Goal: Find specific page/section: Find specific page/section

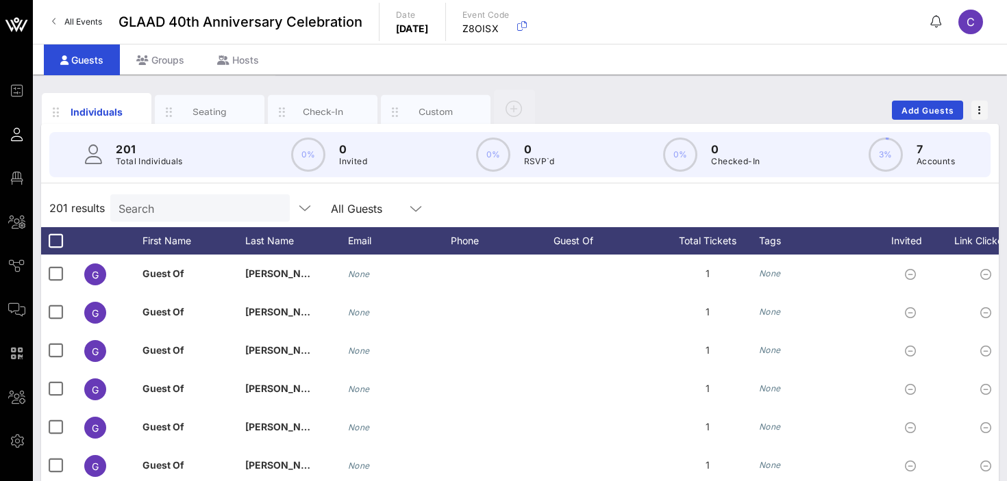
click at [67, 20] on span "All Events" at bounding box center [83, 21] width 38 height 10
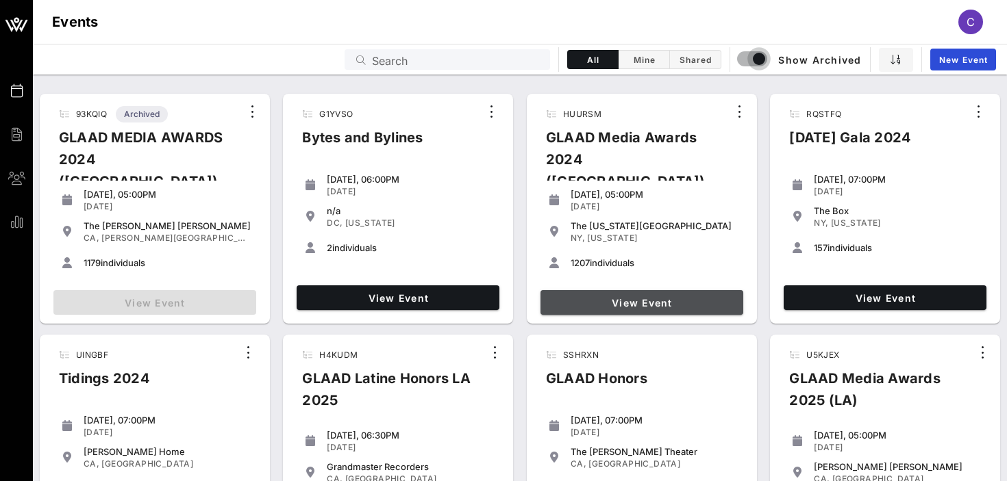
click at [603, 303] on span "View Event" at bounding box center [642, 303] width 192 height 12
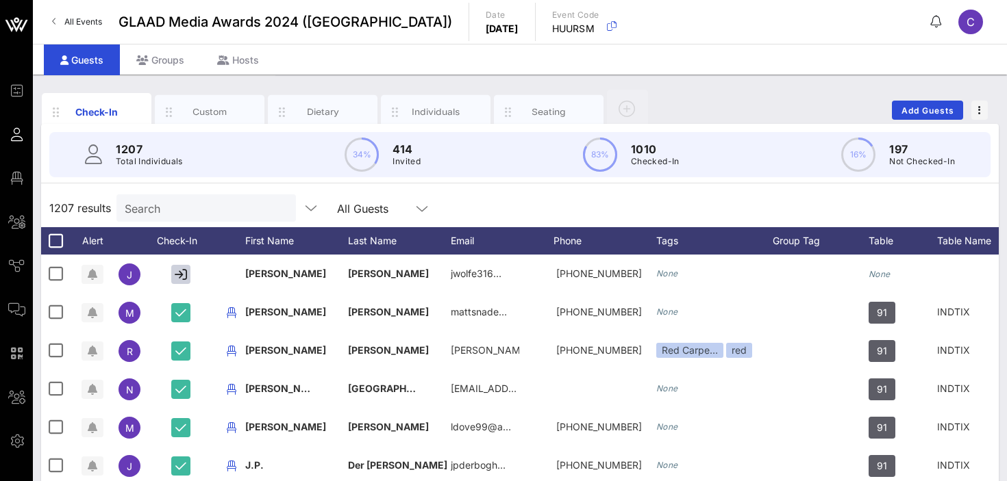
click at [179, 203] on input "Search" at bounding box center [205, 208] width 160 height 18
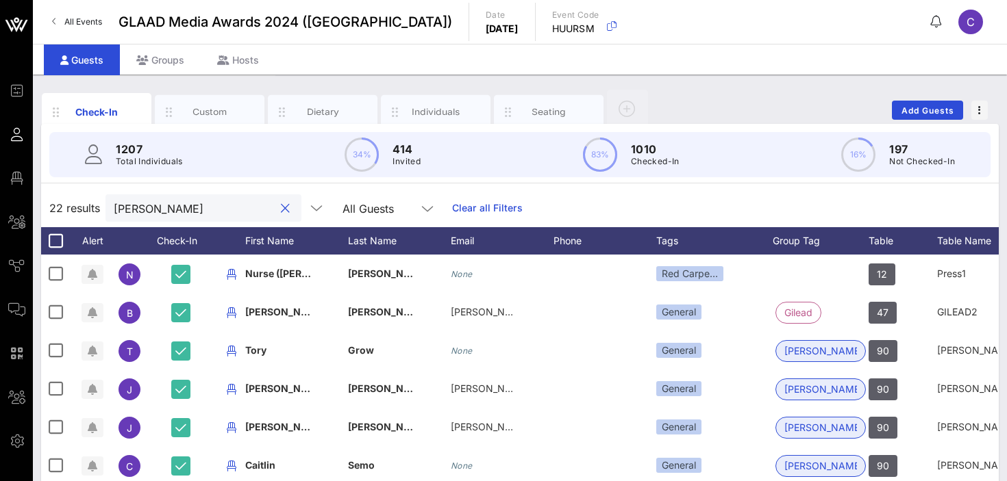
click at [160, 209] on input "[PERSON_NAME]" at bounding box center [194, 208] width 160 height 18
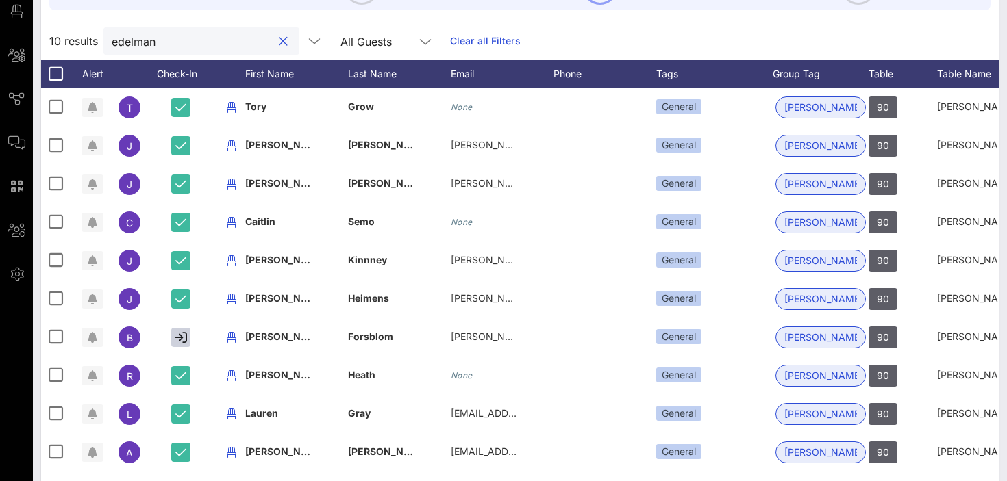
scroll to position [168, 0]
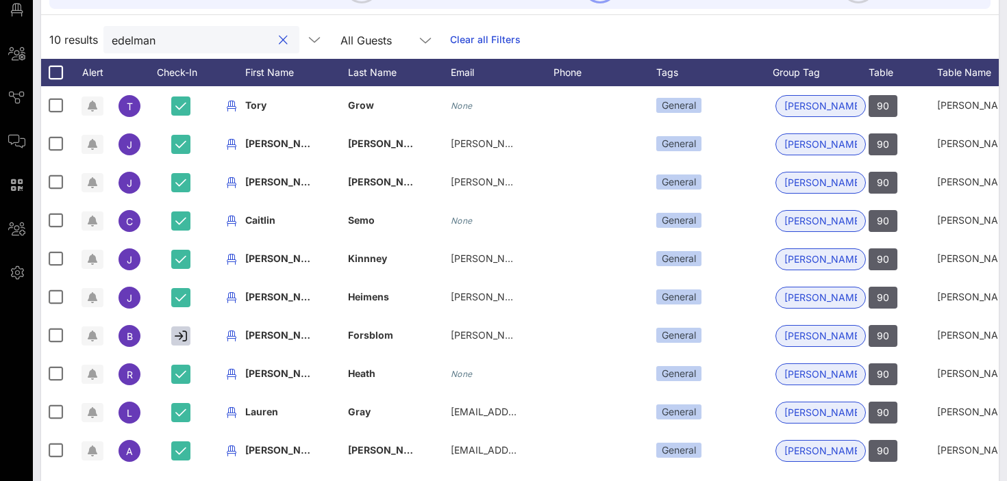
click at [164, 38] on input "edelman" at bounding box center [192, 40] width 160 height 18
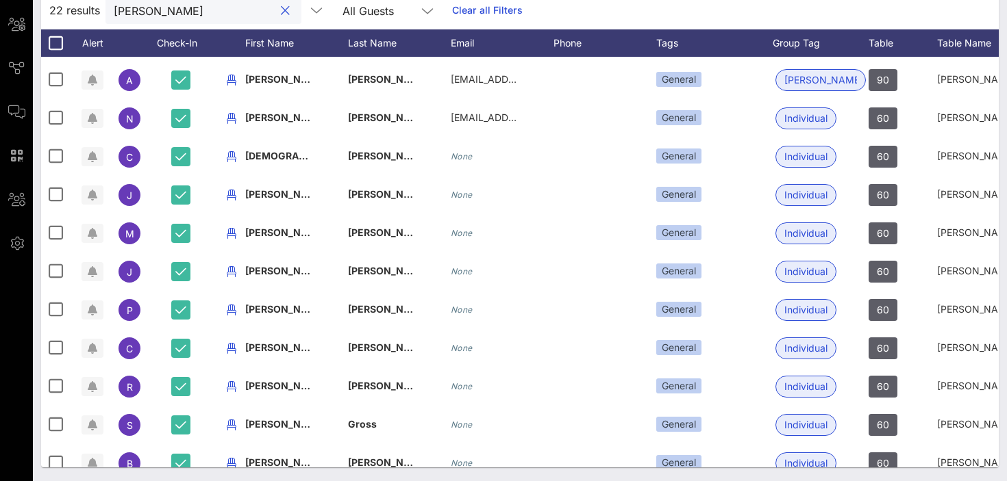
scroll to position [433, 0]
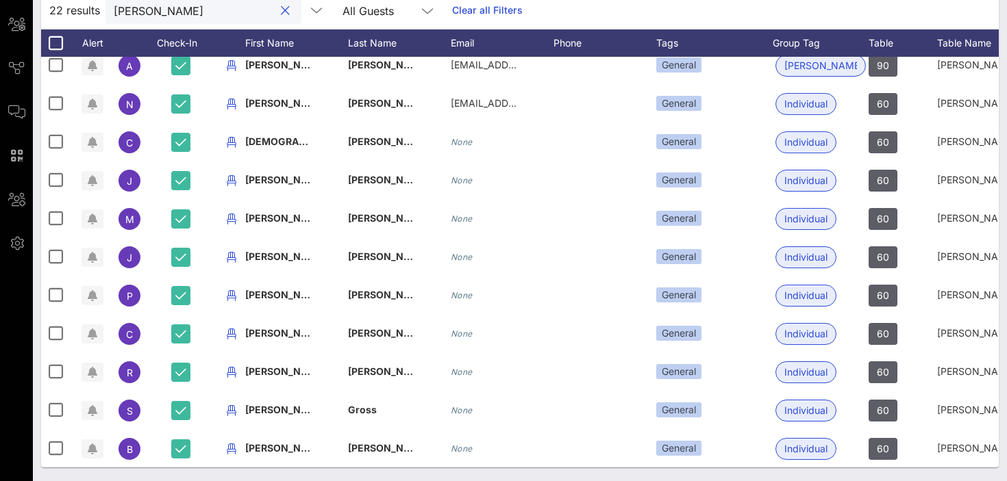
type input "[PERSON_NAME]"
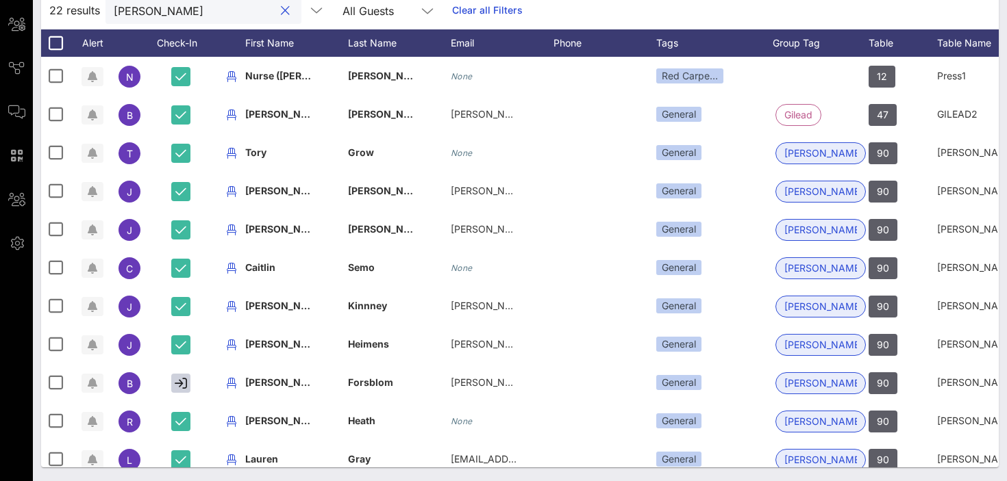
scroll to position [0, 0]
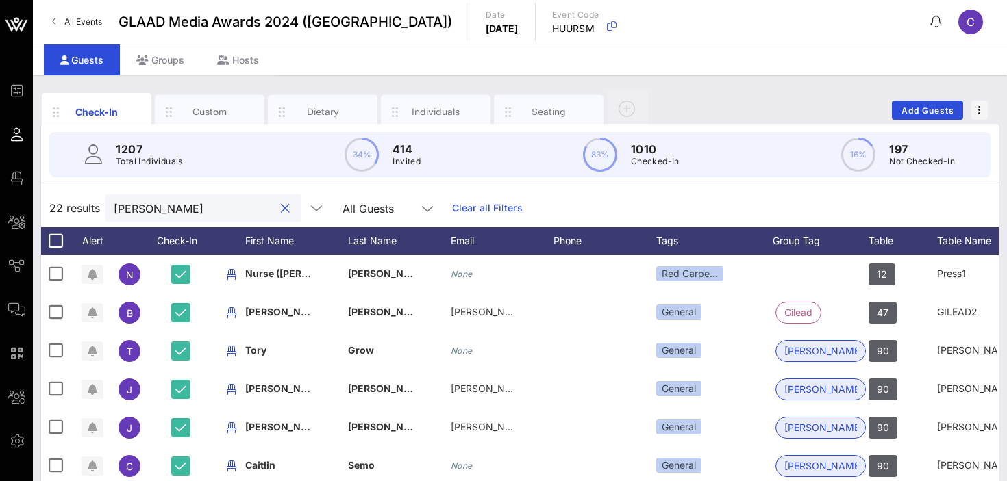
click at [94, 19] on span "All Events" at bounding box center [83, 21] width 38 height 10
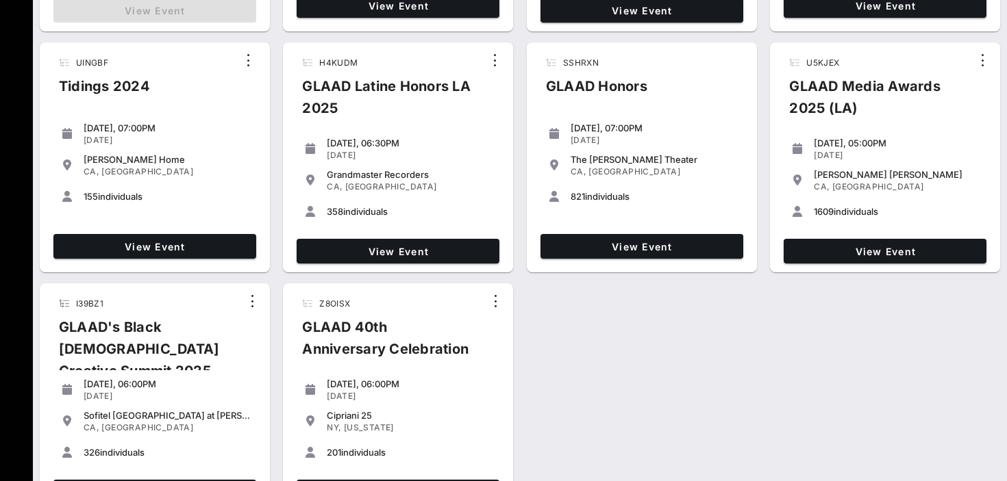
scroll to position [321, 0]
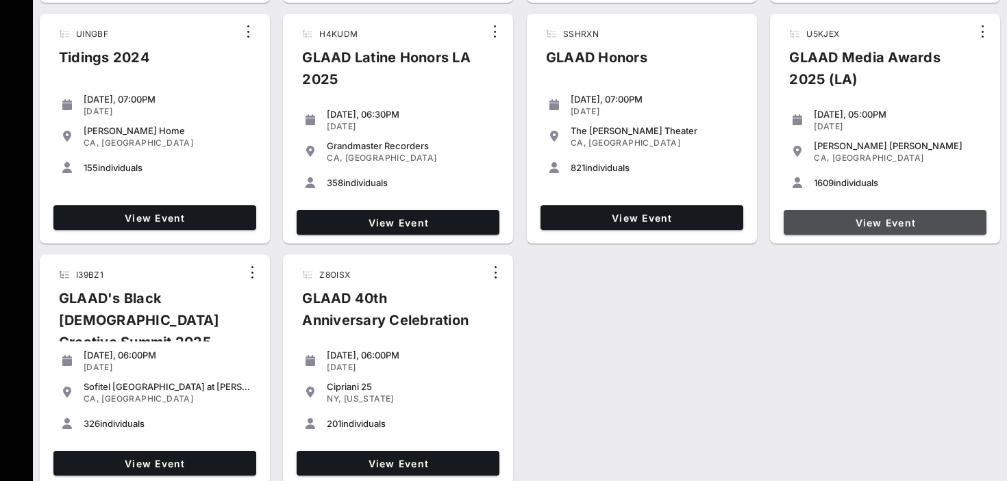
click at [893, 225] on span "View Event" at bounding box center [885, 223] width 192 height 12
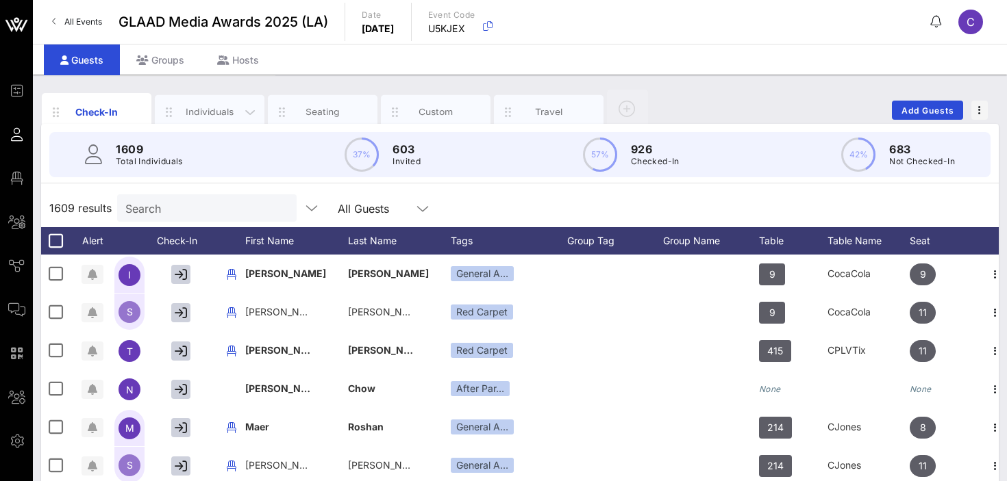
click at [209, 109] on div "Individuals" at bounding box center [209, 111] width 61 height 13
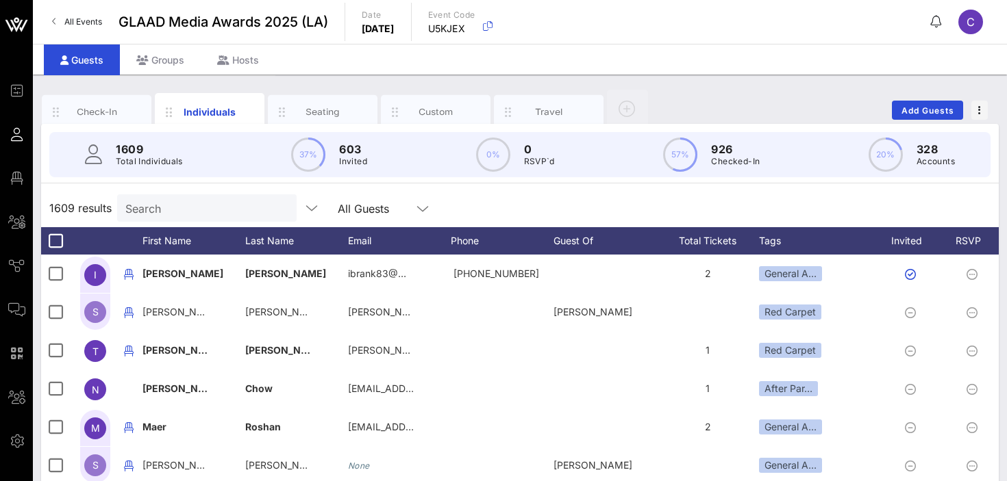
click at [179, 212] on input "Search" at bounding box center [205, 208] width 160 height 18
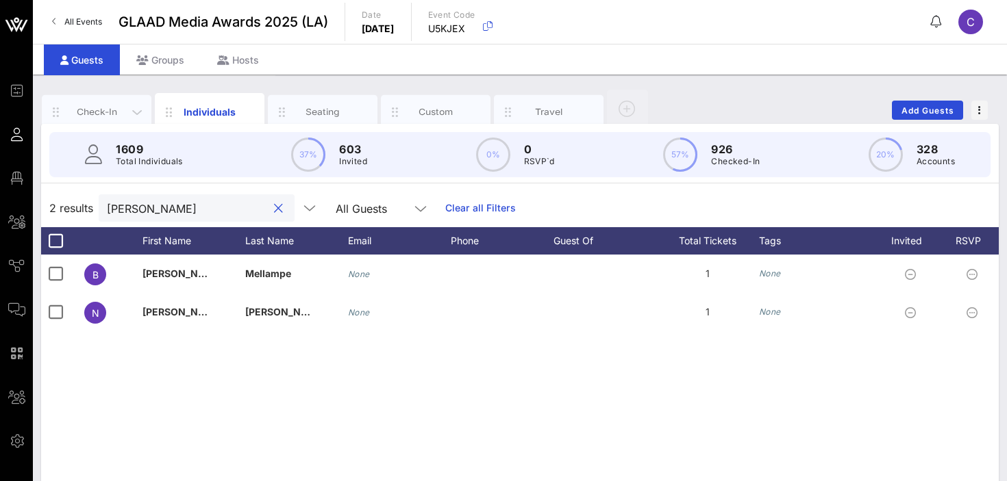
type input "[PERSON_NAME]"
click at [114, 116] on div "Check-In" at bounding box center [96, 111] width 61 height 13
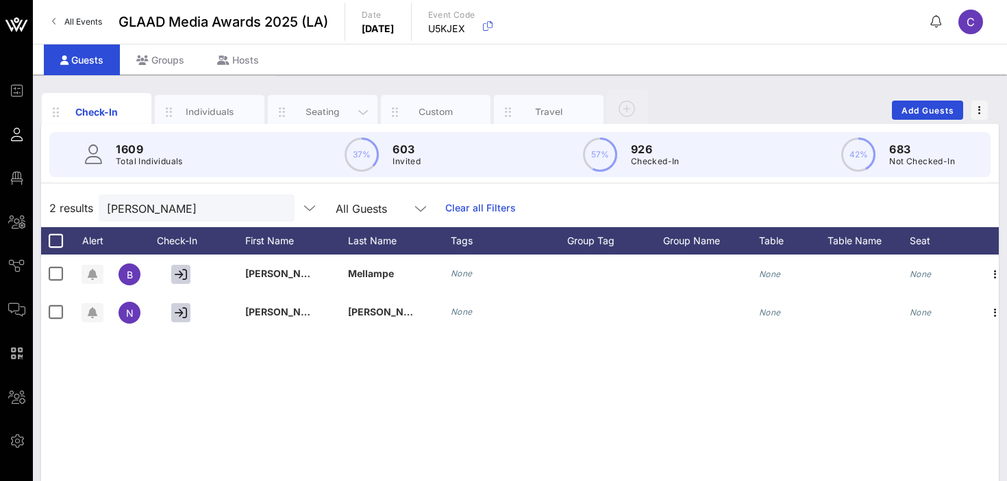
click at [333, 115] on div "Seating" at bounding box center [322, 111] width 61 height 13
